Goal: Check status: Check status

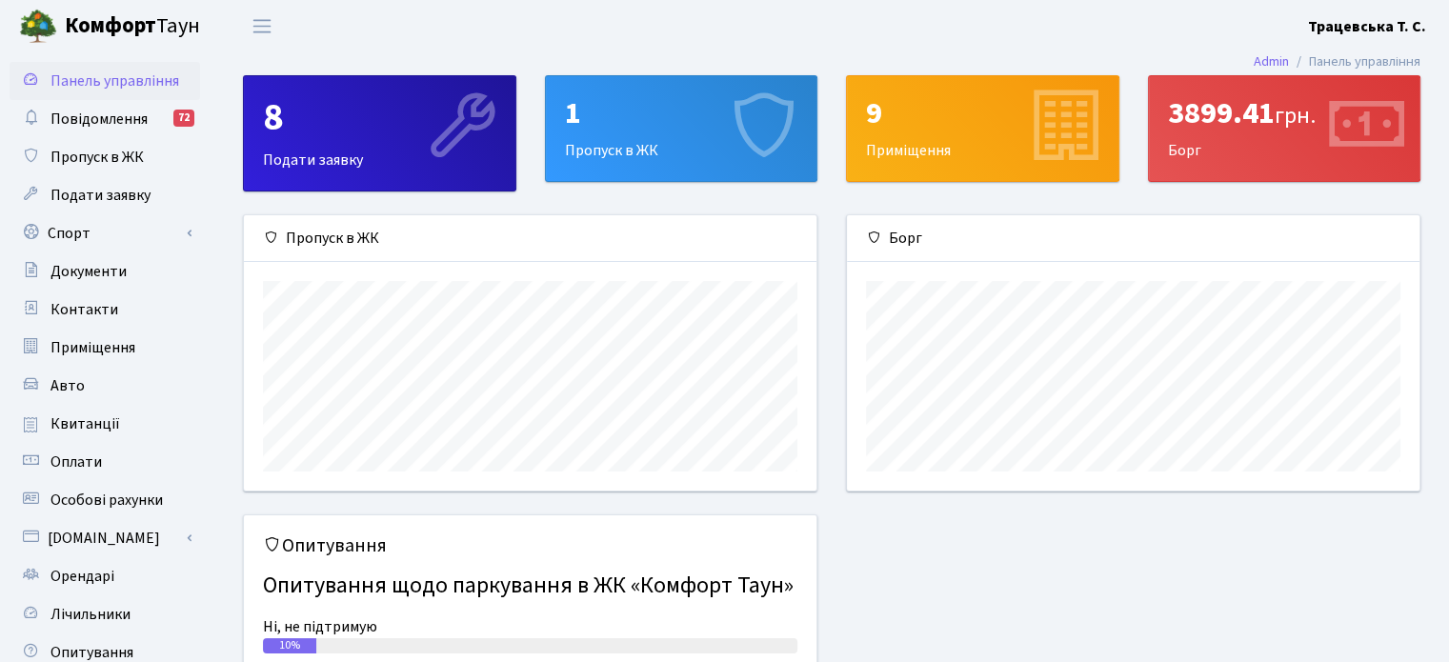
scroll to position [274, 571]
click at [74, 423] on span "Квитанції" at bounding box center [85, 423] width 70 height 21
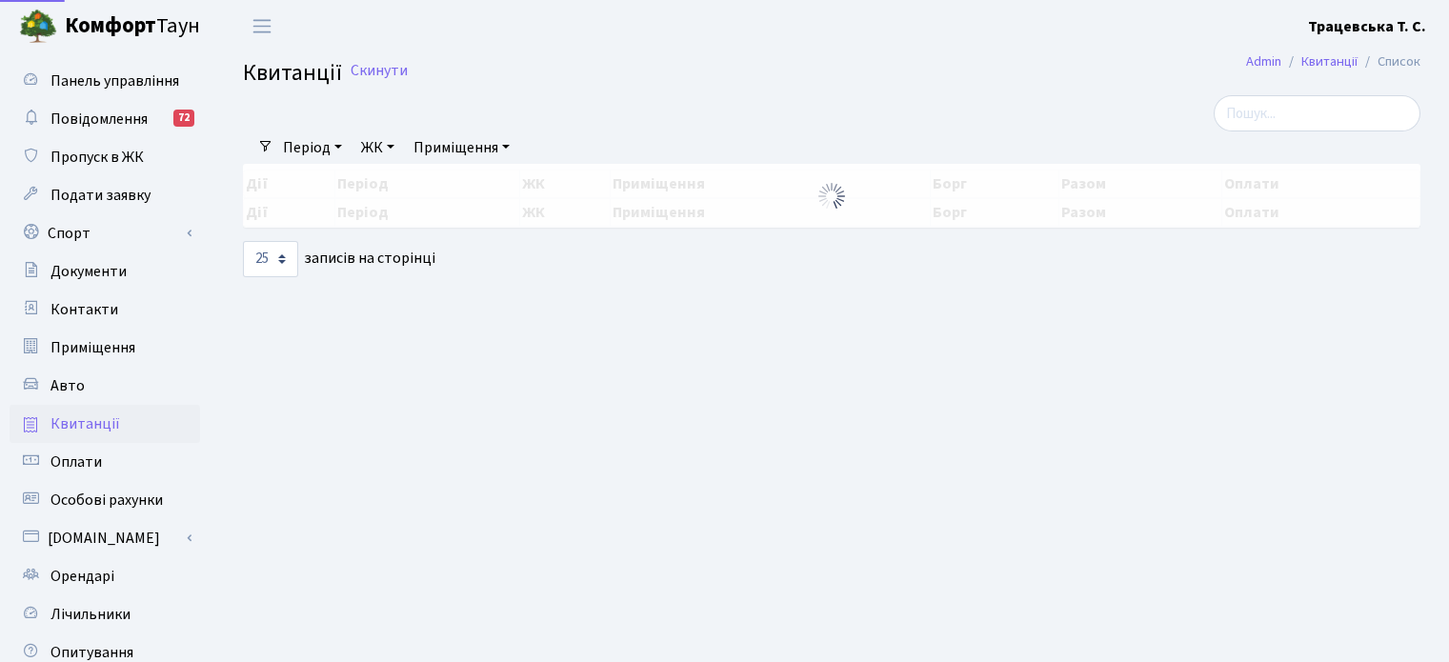
select select "25"
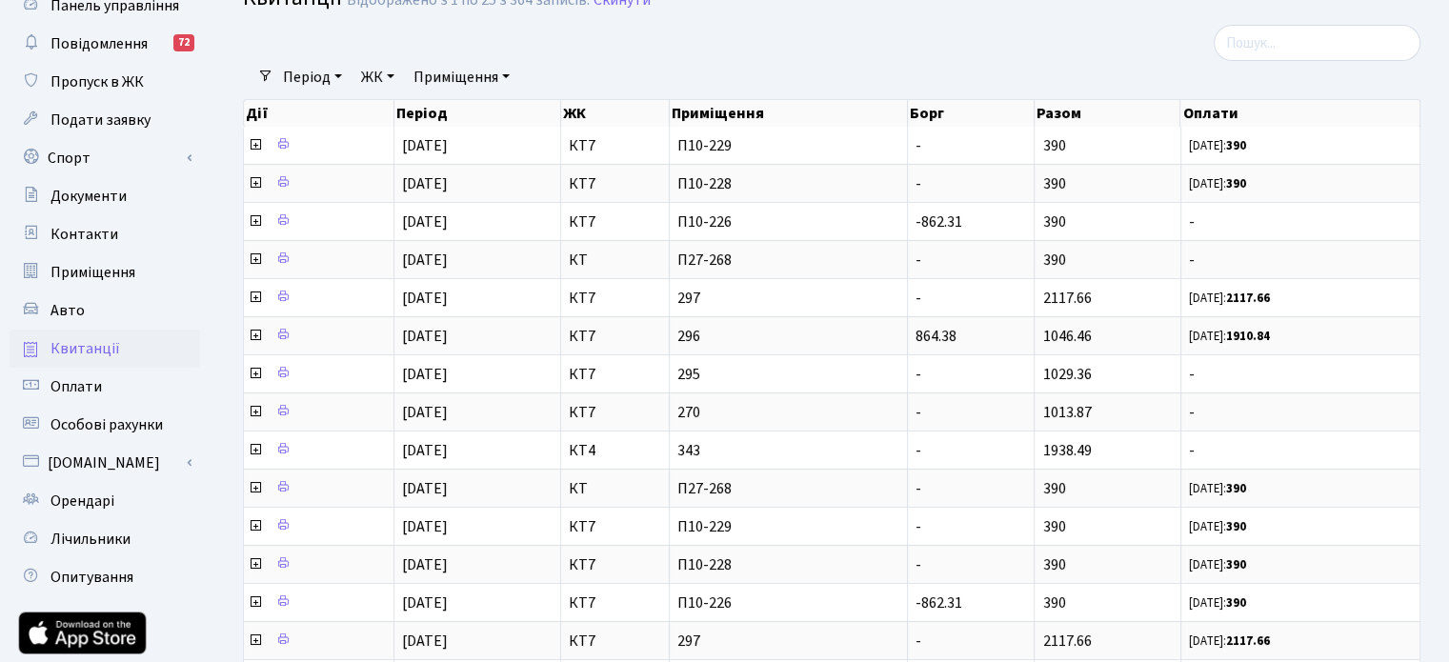
scroll to position [84, 0]
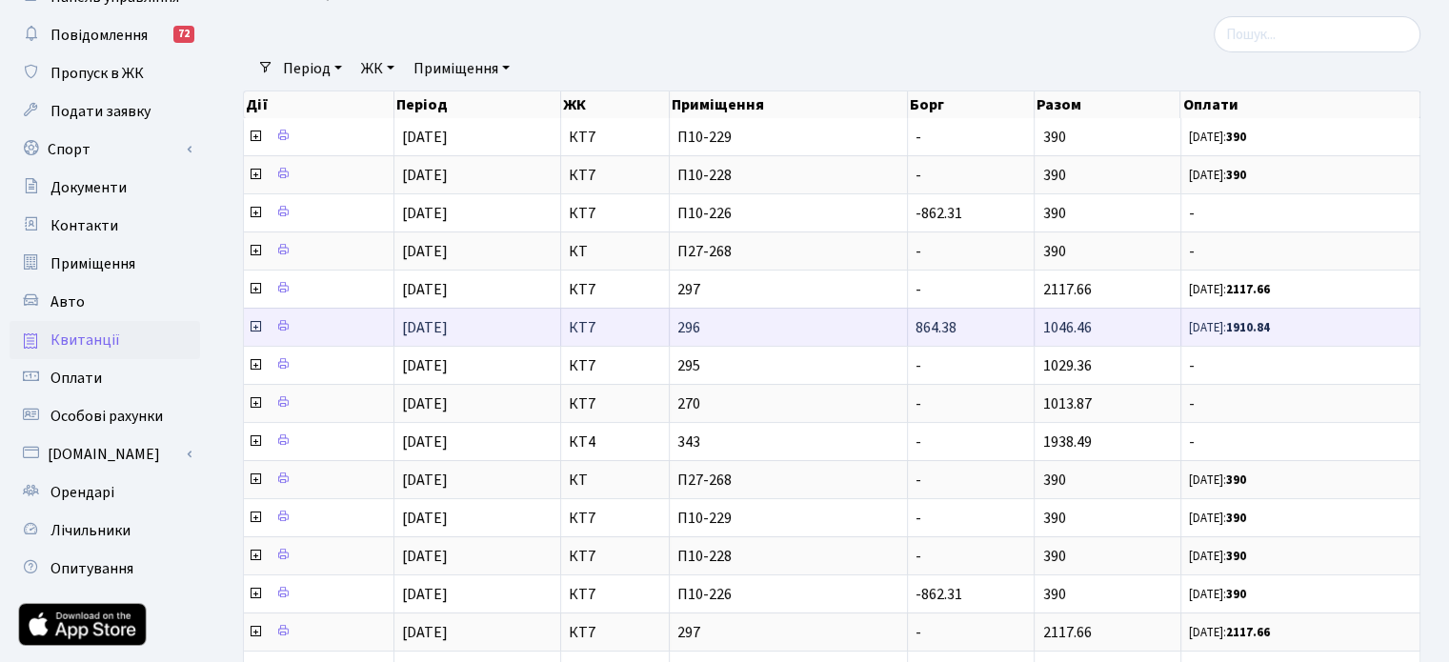
click at [254, 327] on icon at bounding box center [255, 326] width 15 height 15
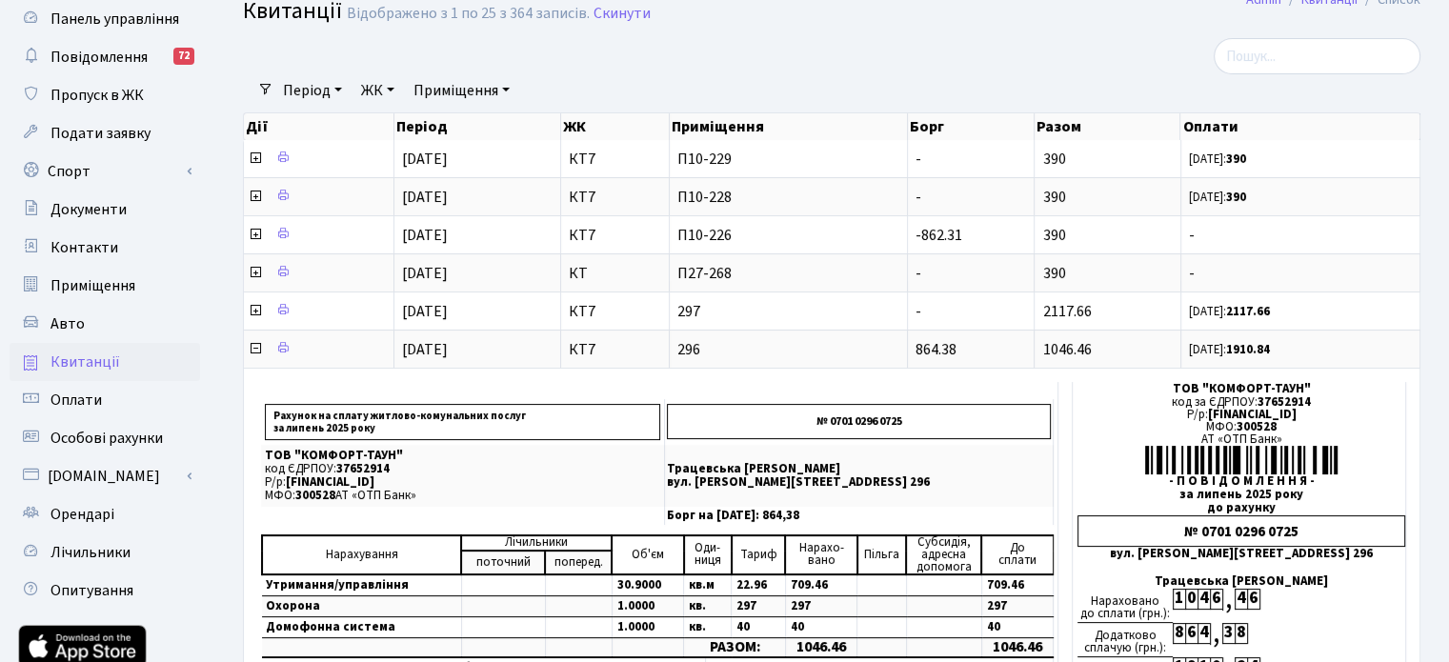
scroll to position [60, 0]
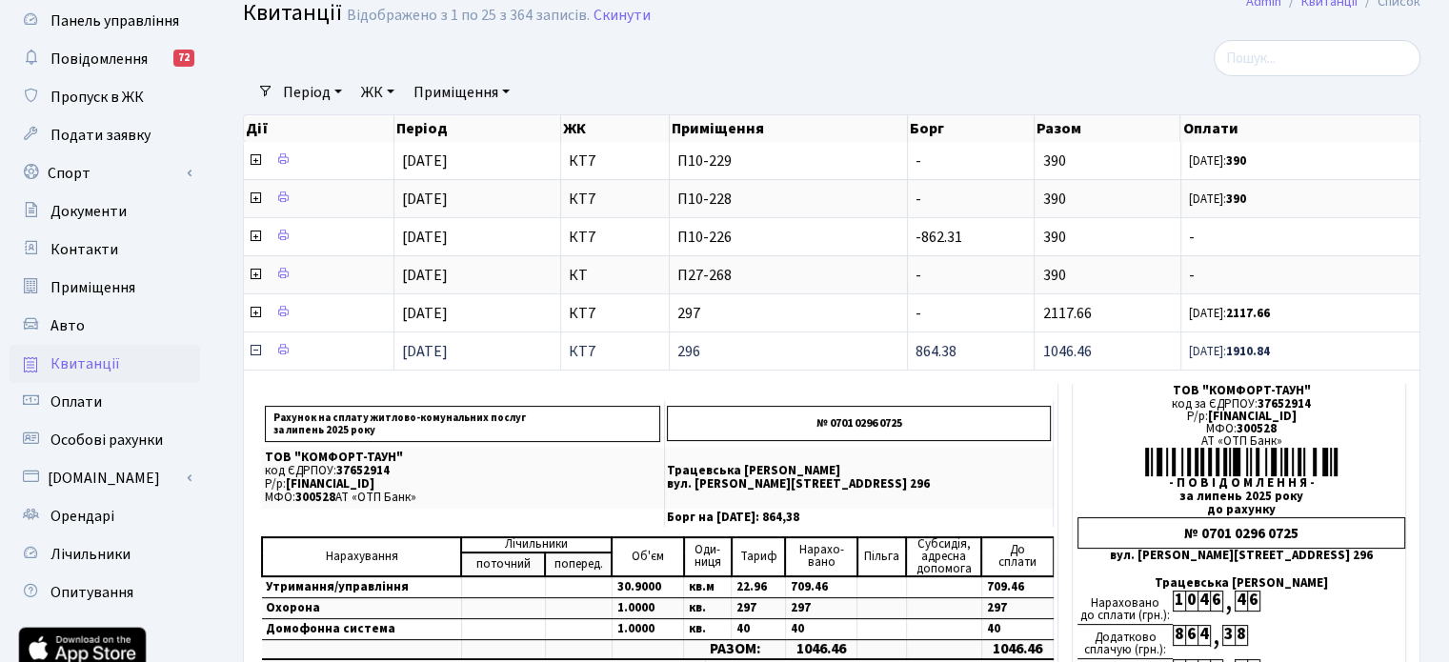
click at [252, 348] on icon at bounding box center [255, 350] width 15 height 15
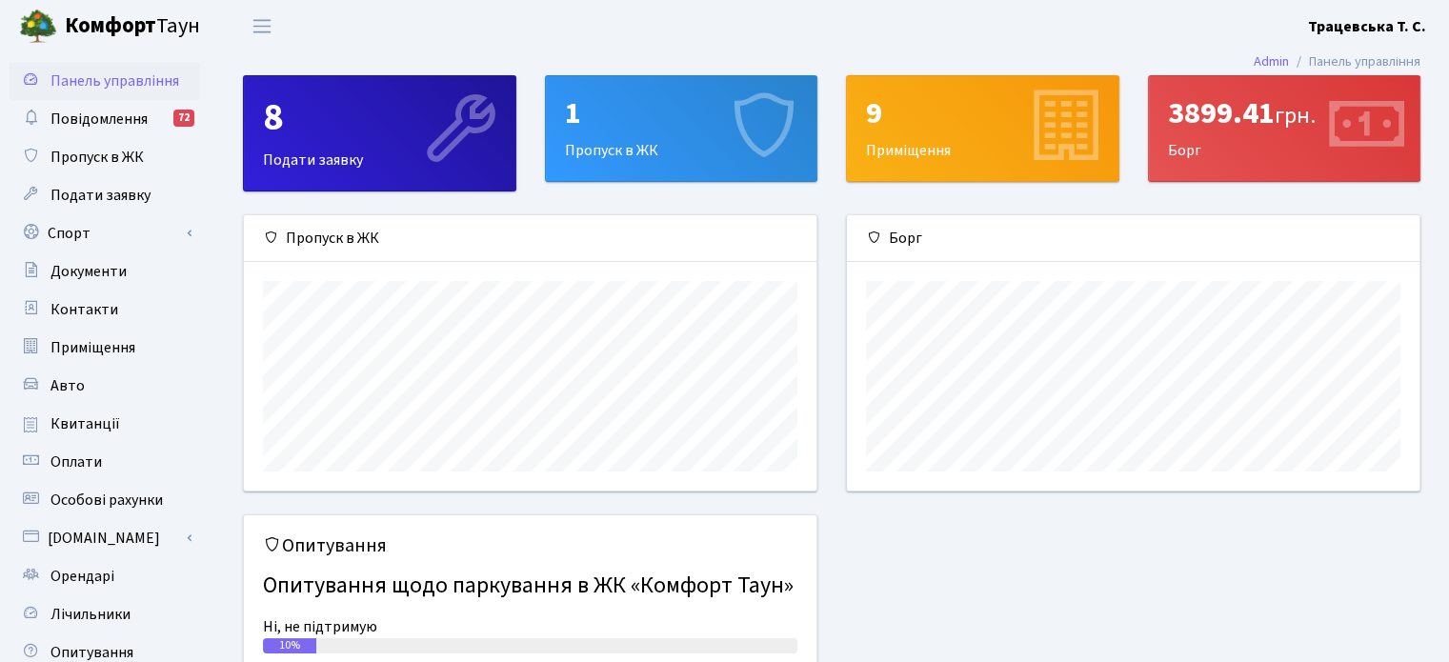
scroll to position [274, 571]
click at [82, 422] on span "Квитанції" at bounding box center [85, 423] width 70 height 21
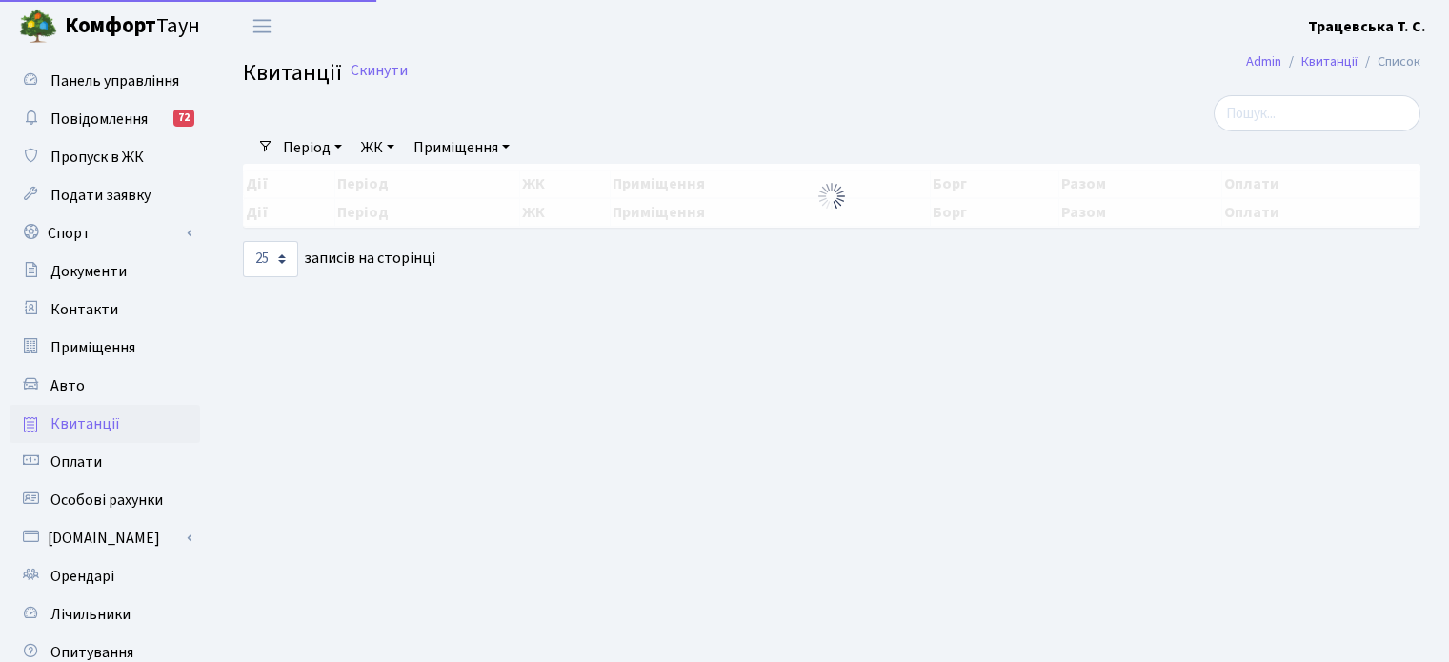
select select "25"
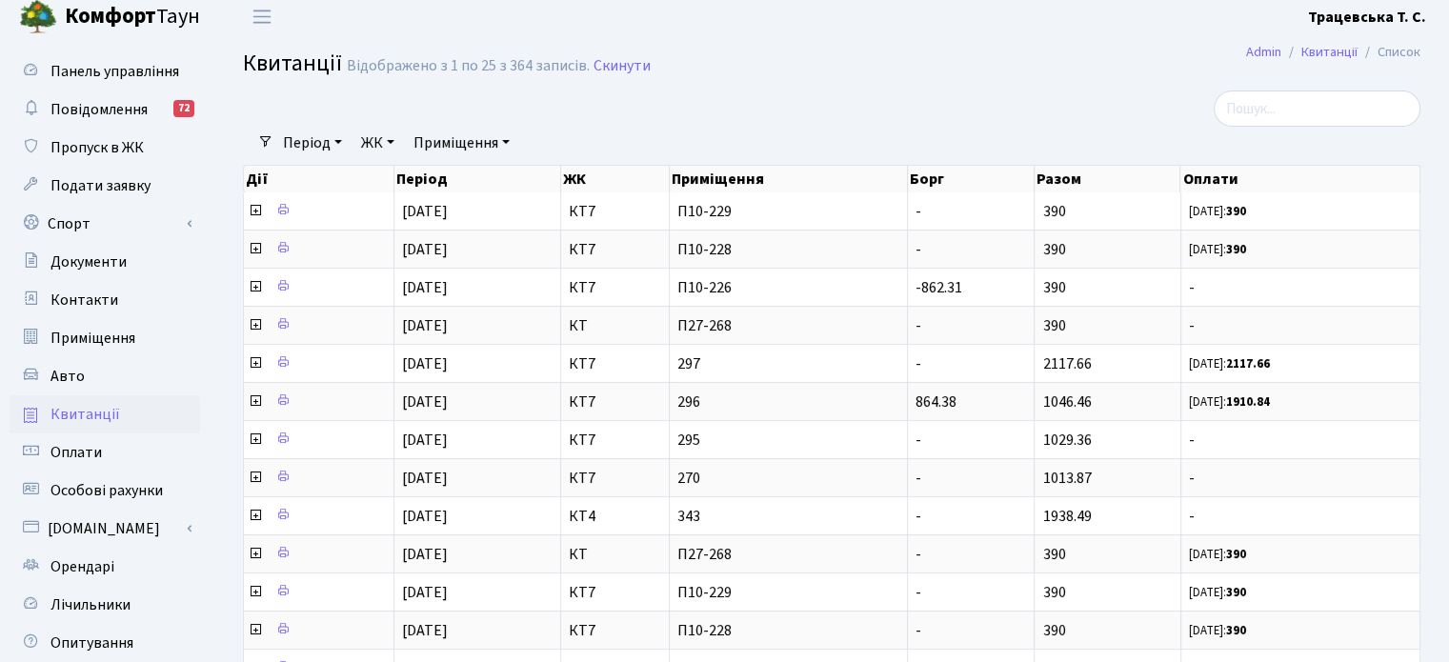
scroll to position [7, 0]
